Goal: Feedback & Contribution: Leave review/rating

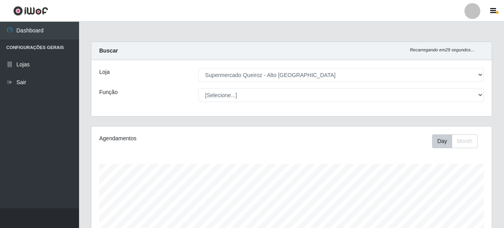
select select "496"
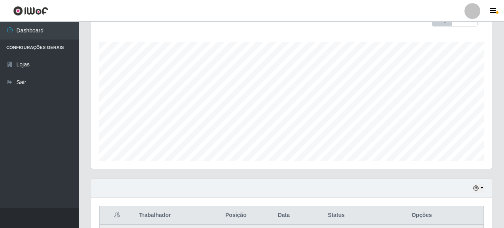
scroll to position [275, 0]
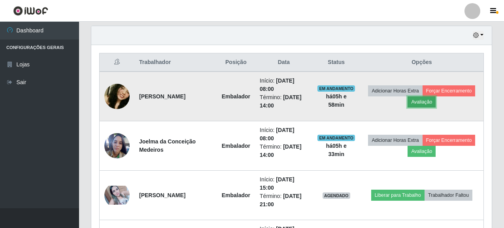
click at [418, 103] on button "Avaliação" at bounding box center [422, 101] width 28 height 11
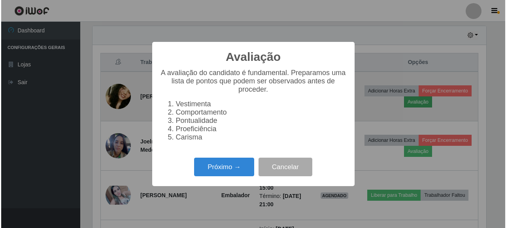
scroll to position [164, 396]
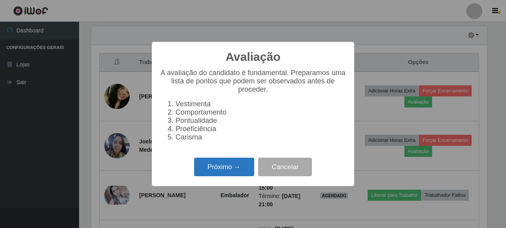
click at [232, 166] on button "Próximo →" at bounding box center [224, 167] width 60 height 19
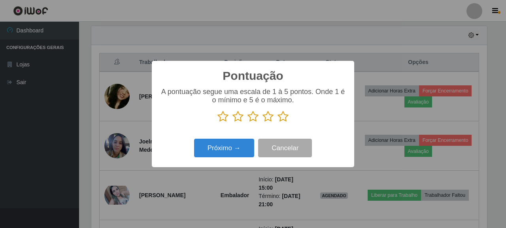
scroll to position [395285, 395053]
click at [278, 116] on icon at bounding box center [283, 117] width 11 height 12
click at [278, 123] on input "radio" at bounding box center [278, 123] width 0 height 0
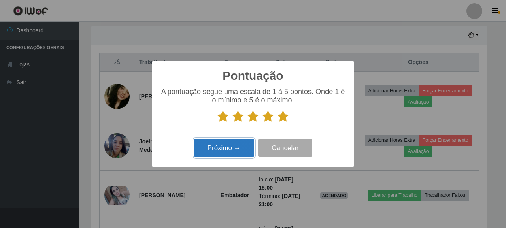
click at [230, 153] on button "Próximo →" at bounding box center [224, 148] width 60 height 19
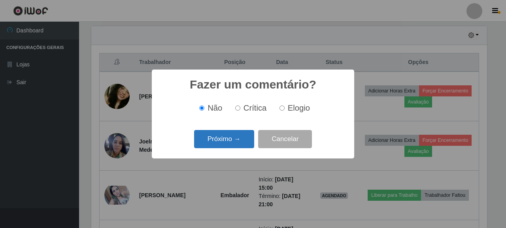
click at [230, 136] on button "Próximo →" at bounding box center [224, 139] width 60 height 19
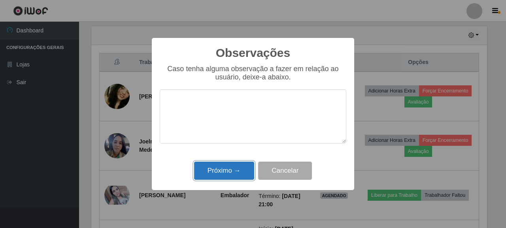
click at [229, 175] on button "Próximo →" at bounding box center [224, 171] width 60 height 19
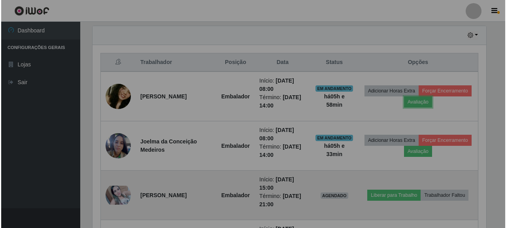
scroll to position [164, 401]
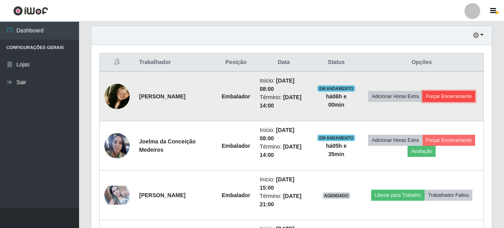
click at [435, 98] on button "Forçar Encerramento" at bounding box center [449, 96] width 53 height 11
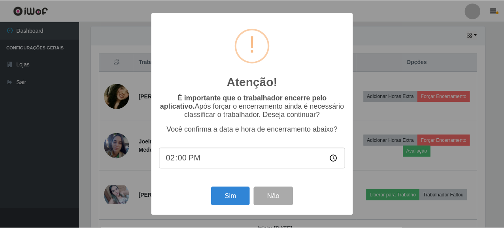
scroll to position [164, 396]
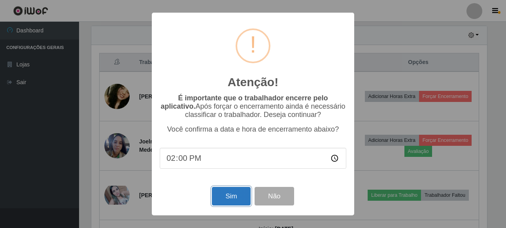
click at [232, 189] on button "Sim" at bounding box center [231, 196] width 38 height 19
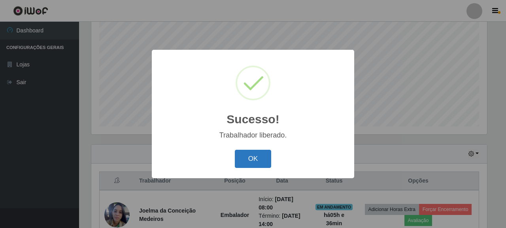
click at [244, 159] on button "OK" at bounding box center [253, 159] width 37 height 19
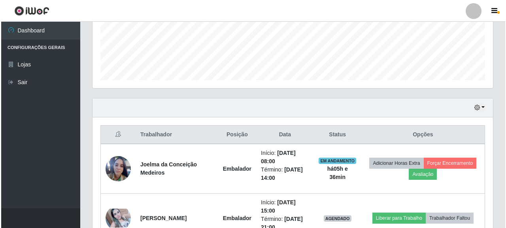
scroll to position [275, 0]
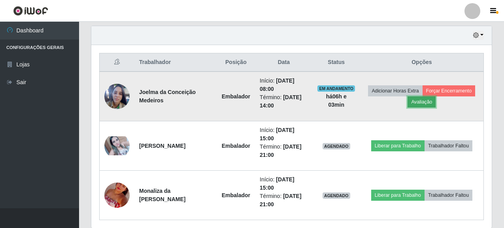
click at [425, 104] on button "Avaliação" at bounding box center [422, 101] width 28 height 11
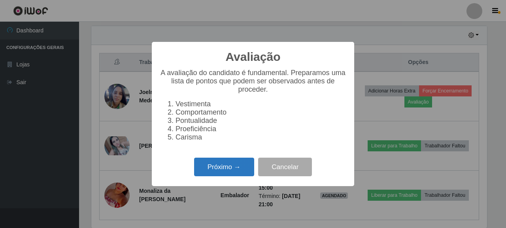
click at [223, 169] on button "Próximo →" at bounding box center [224, 167] width 60 height 19
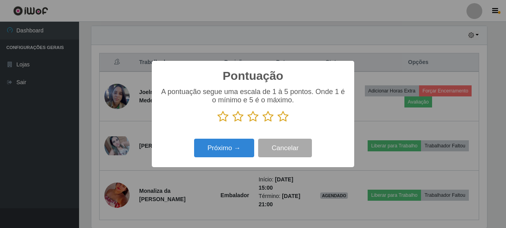
click at [225, 118] on icon at bounding box center [222, 117] width 11 height 12
click at [217, 123] on input "radio" at bounding box center [217, 123] width 0 height 0
click at [241, 120] on icon at bounding box center [238, 117] width 11 height 12
click at [233, 123] on input "radio" at bounding box center [233, 123] width 0 height 0
click at [253, 120] on icon at bounding box center [253, 117] width 11 height 12
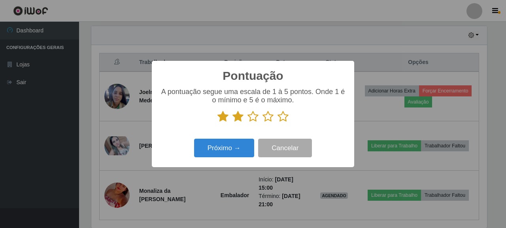
click at [248, 123] on input "radio" at bounding box center [248, 123] width 0 height 0
click at [227, 151] on button "Próximo →" at bounding box center [224, 148] width 60 height 19
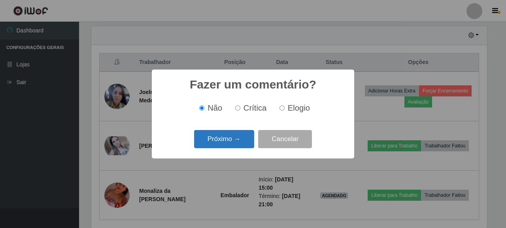
click at [230, 140] on button "Próximo →" at bounding box center [224, 139] width 60 height 19
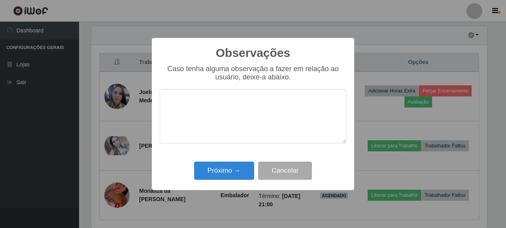
click at [195, 108] on textarea at bounding box center [253, 116] width 187 height 54
type textarea "B"
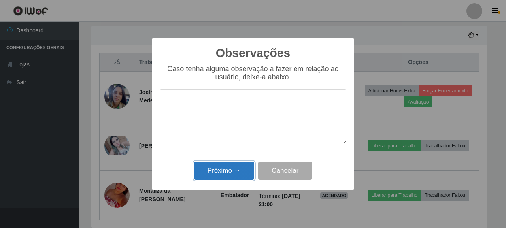
click at [235, 175] on button "Próximo →" at bounding box center [224, 171] width 60 height 19
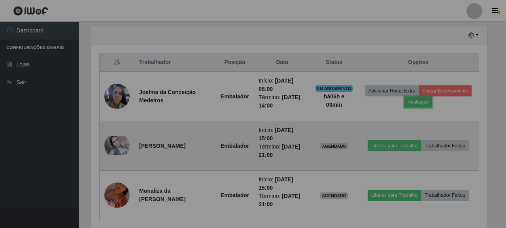
scroll to position [164, 401]
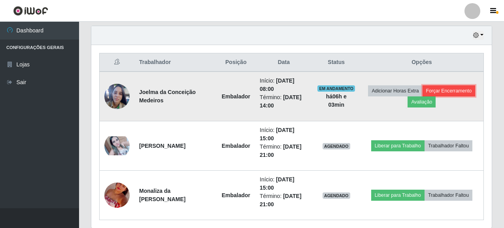
click at [451, 91] on button "Forçar Encerramento" at bounding box center [449, 90] width 53 height 11
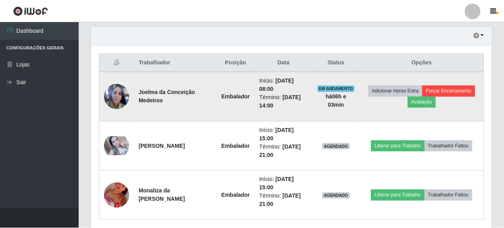
scroll to position [164, 396]
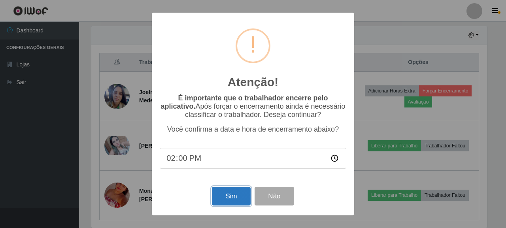
click at [231, 200] on button "Sim" at bounding box center [231, 196] width 38 height 19
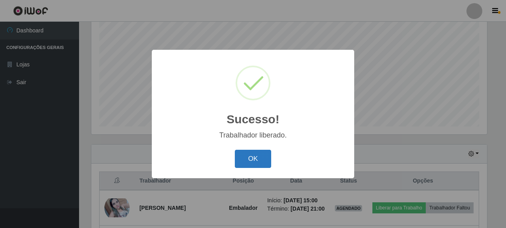
click at [248, 160] on button "OK" at bounding box center [253, 159] width 37 height 19
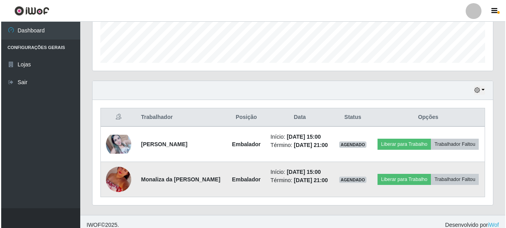
scroll to position [235, 0]
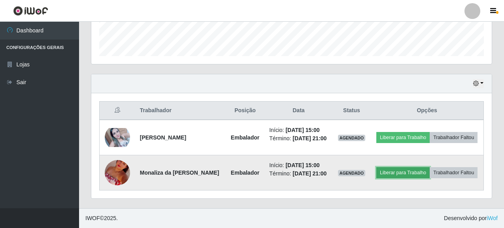
click at [430, 167] on button "Liberar para Trabalho" at bounding box center [402, 172] width 53 height 11
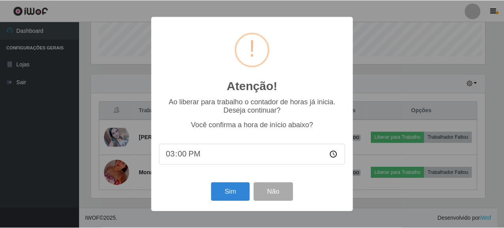
scroll to position [164, 396]
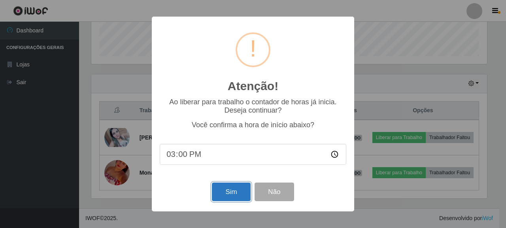
click at [231, 193] on button "Sim" at bounding box center [231, 192] width 38 height 19
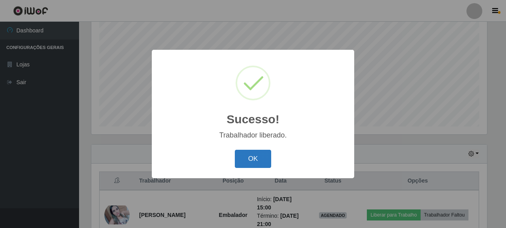
click at [260, 163] on button "OK" at bounding box center [253, 159] width 37 height 19
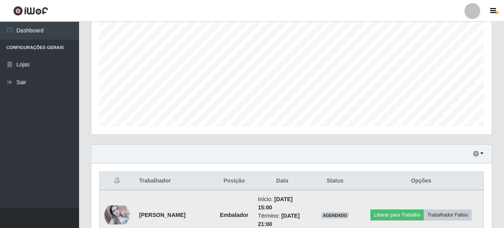
scroll to position [235, 0]
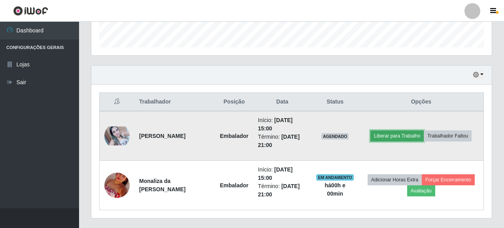
click at [406, 132] on button "Liberar para Trabalho" at bounding box center [397, 135] width 53 height 11
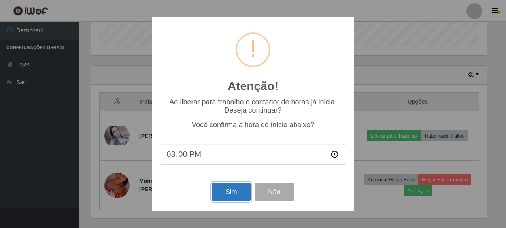
click at [230, 194] on button "Sim" at bounding box center [231, 192] width 38 height 19
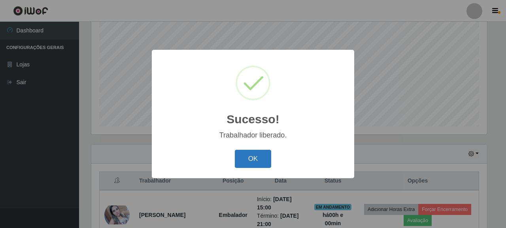
click at [267, 159] on button "OK" at bounding box center [253, 159] width 37 height 19
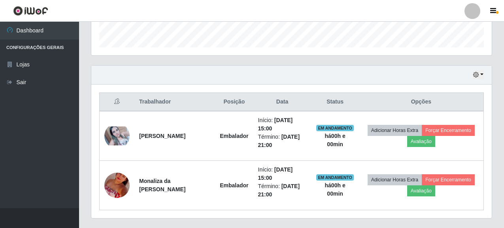
scroll to position [255, 0]
